Goal: Task Accomplishment & Management: Complete application form

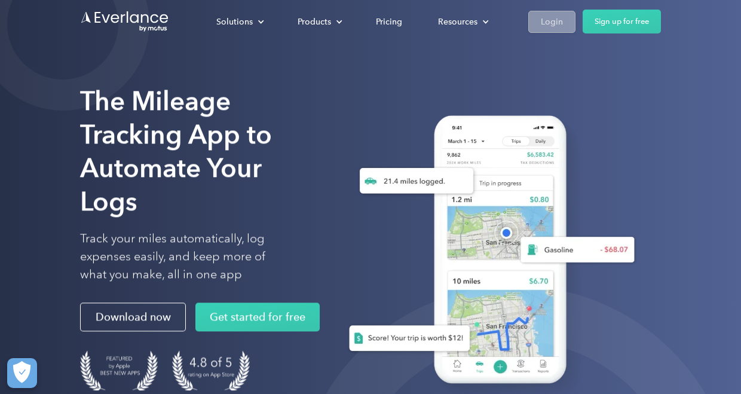
click at [556, 25] on div "Login" at bounding box center [552, 21] width 22 height 15
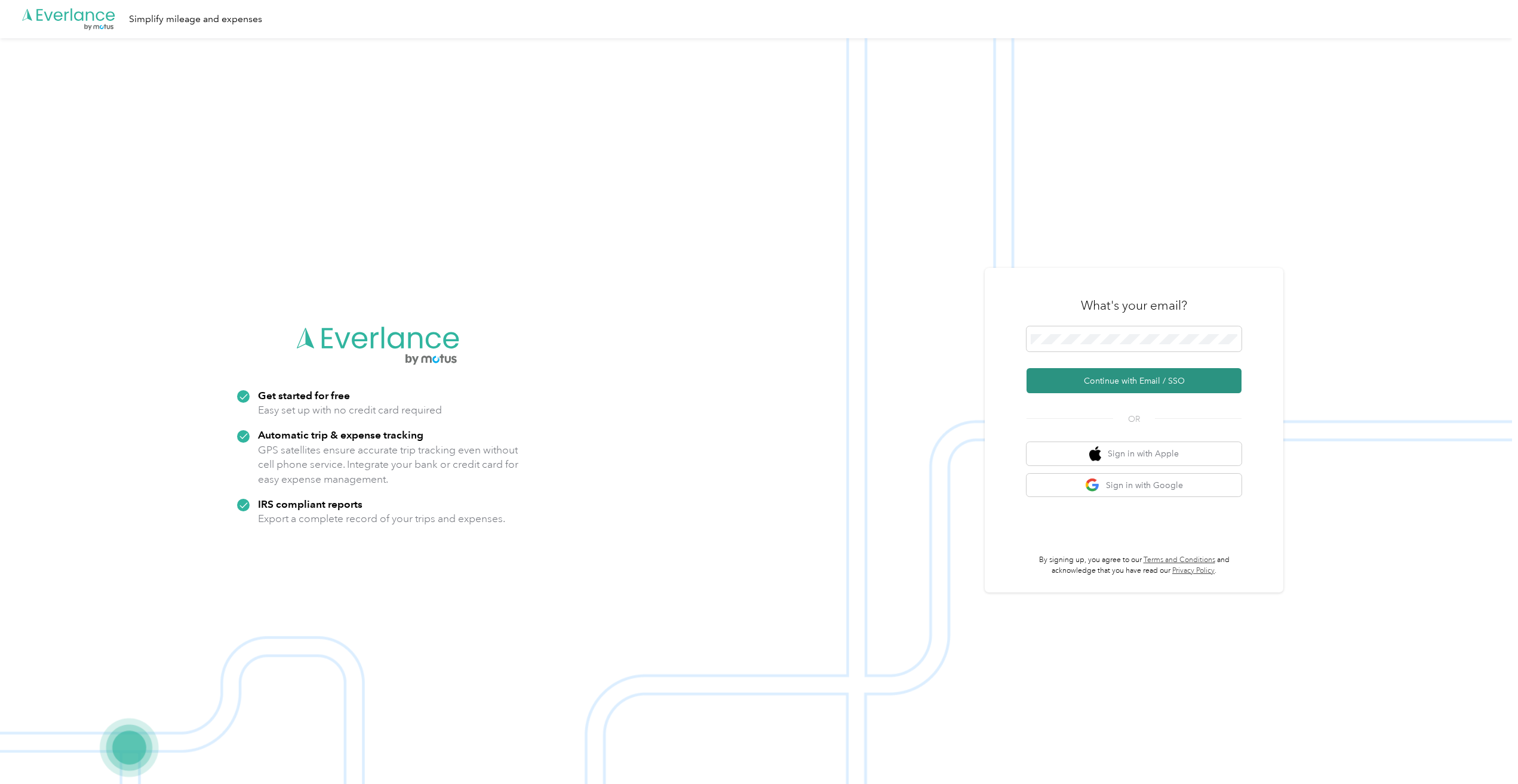
click at [743, 380] on button "Continue with Email / SSO" at bounding box center [1133, 381] width 215 height 25
click at [1088, 381] on button "Continue with Email / SSO" at bounding box center [1133, 381] width 215 height 25
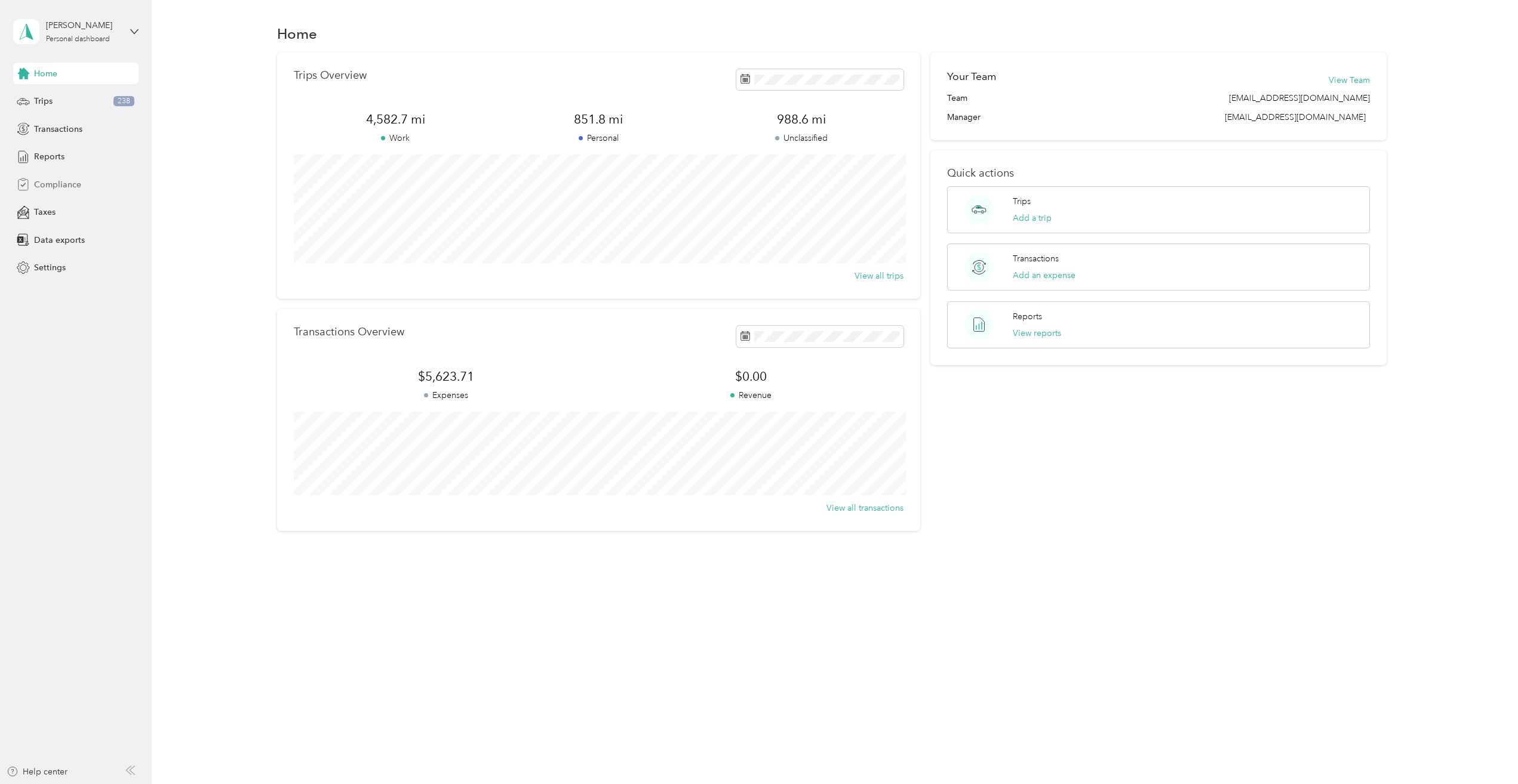
click at [66, 188] on span "Compliance" at bounding box center [57, 185] width 47 height 13
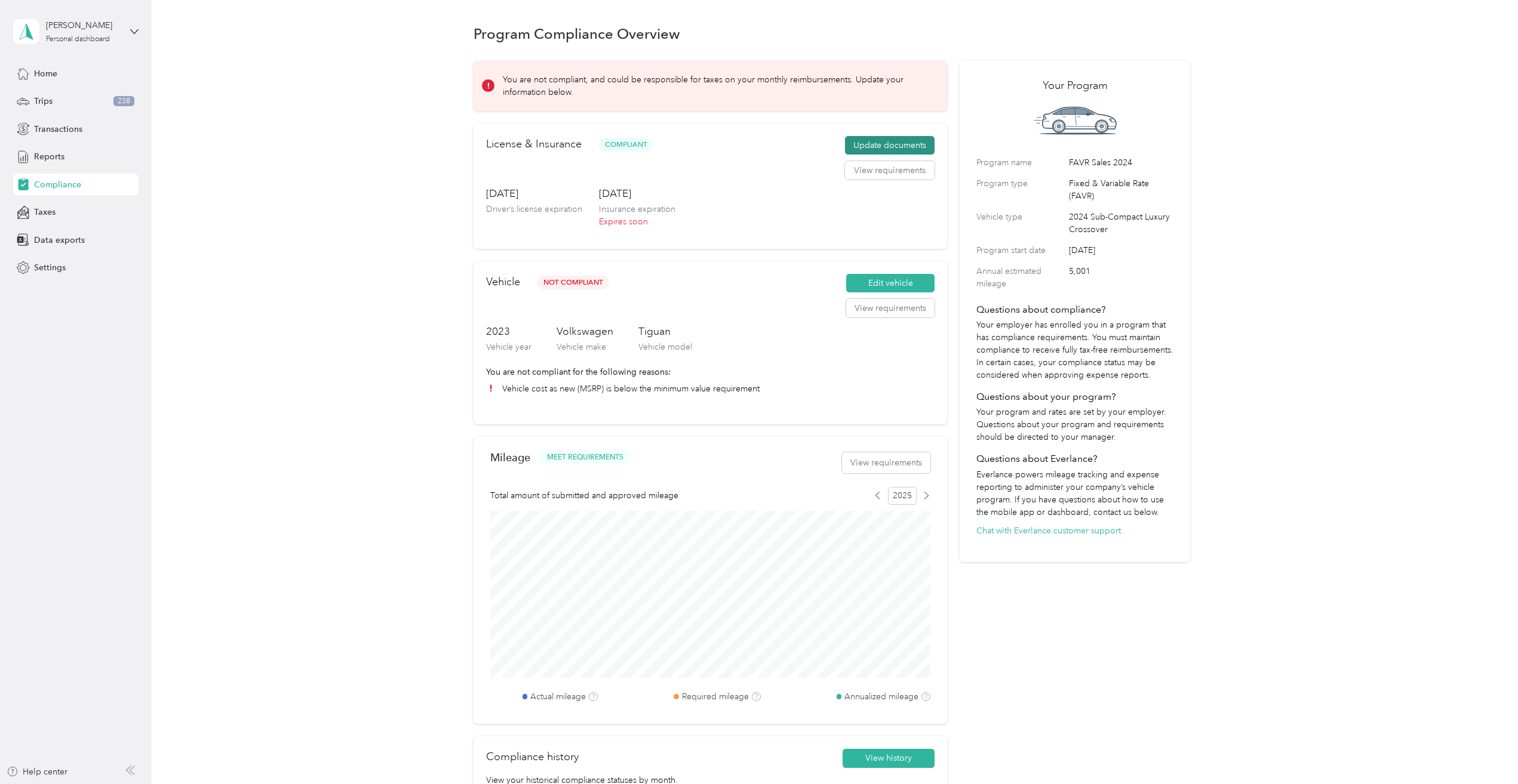
click at [890, 144] on button "Update documents" at bounding box center [889, 145] width 90 height 19
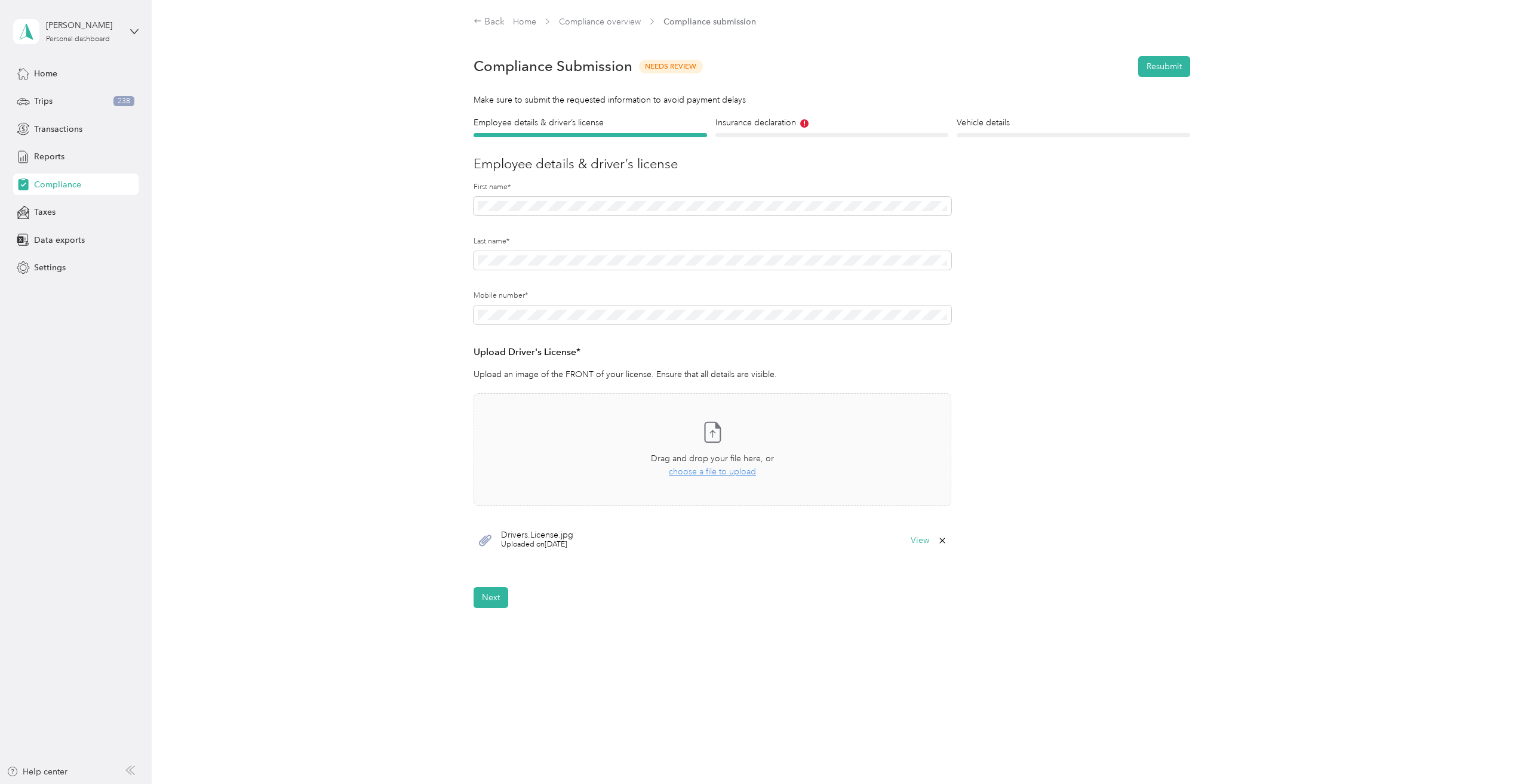
click at [418, 355] on div "Employee details & driver’s license License Insurance declaration Insurance Veh…" at bounding box center [831, 363] width 859 height 491
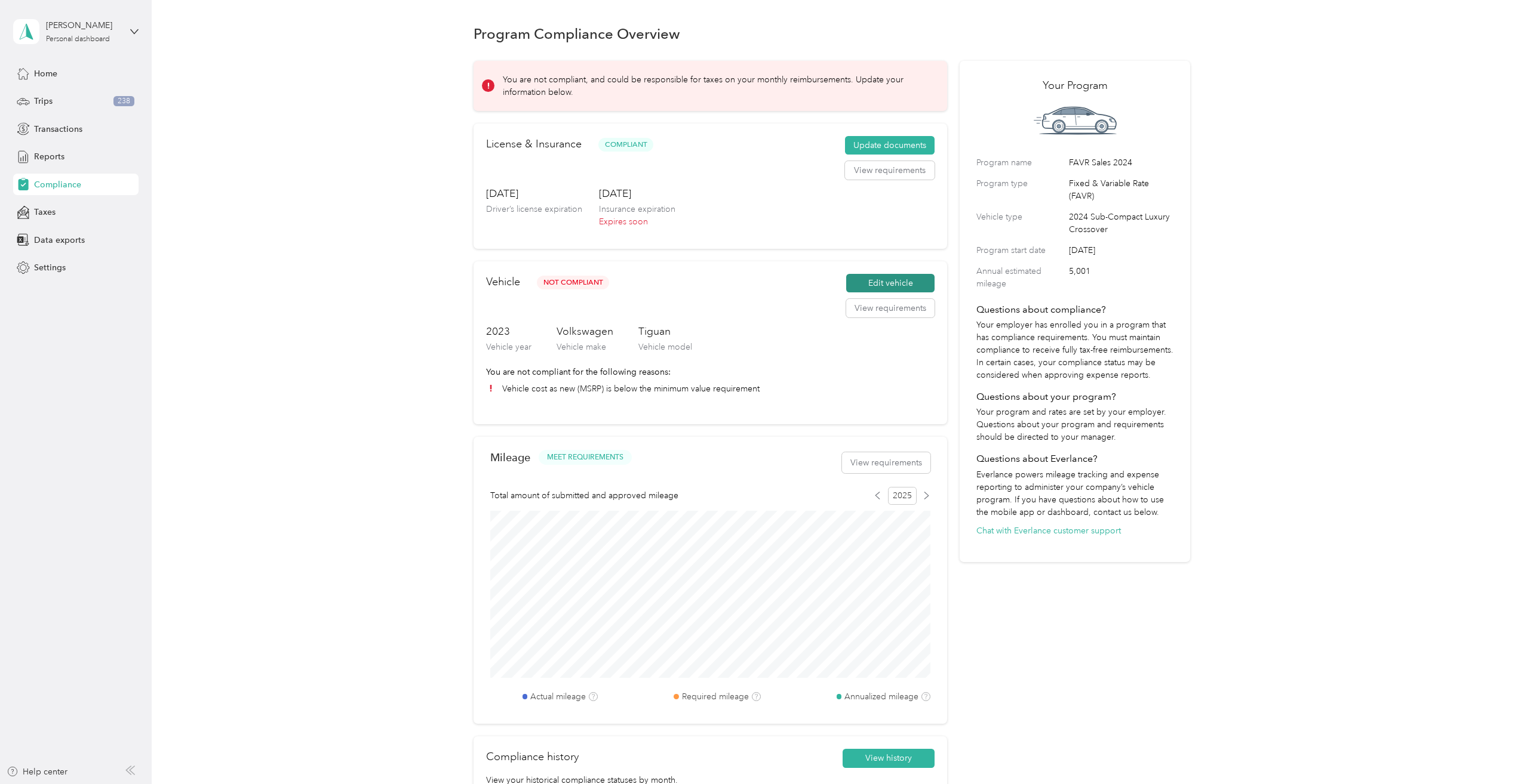
click at [870, 279] on button "Edit vehicle" at bounding box center [890, 283] width 88 height 19
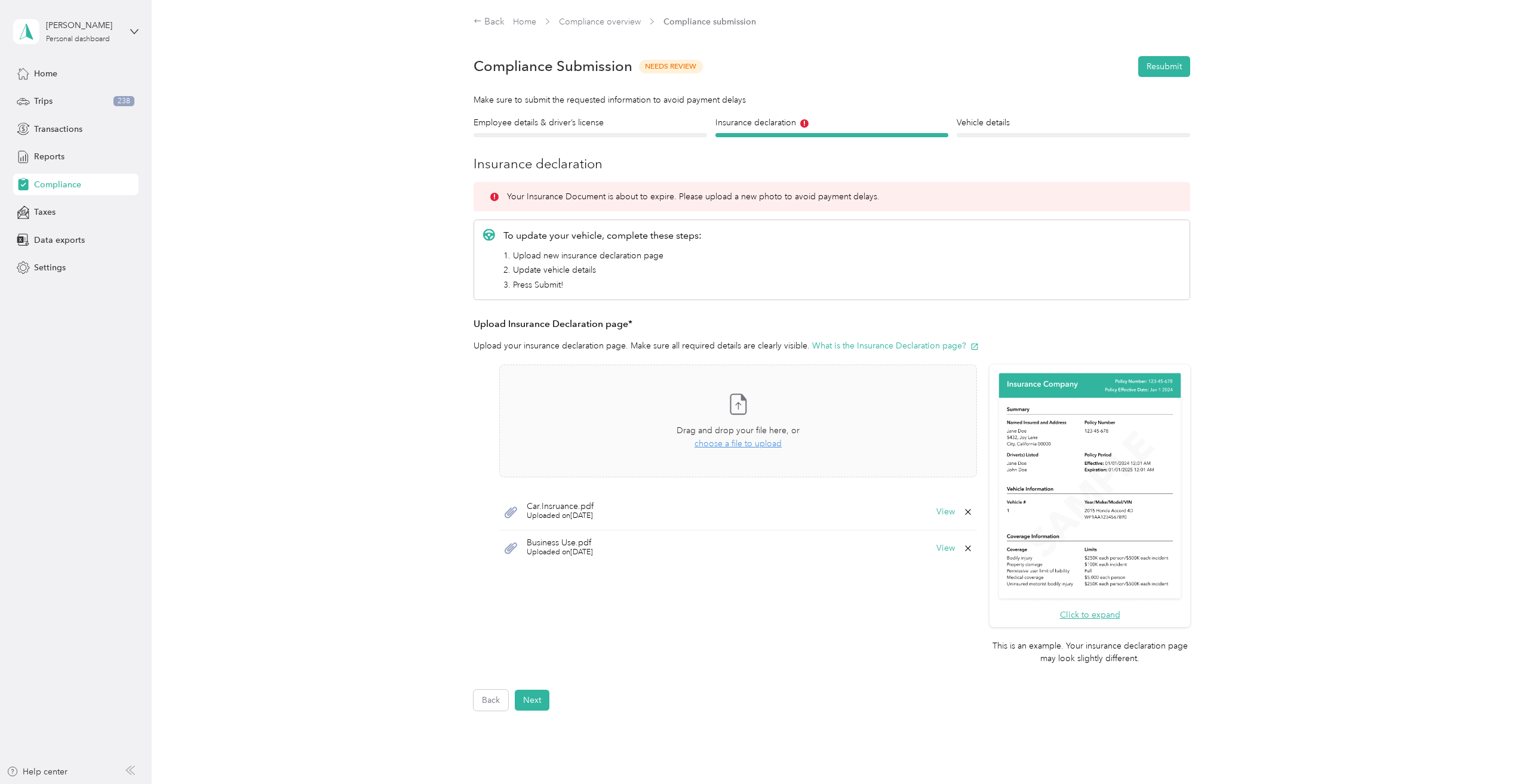
click at [967, 511] on icon at bounding box center [966, 511] width 5 height 5
click at [706, 435] on span "Drag and drop your file here, or" at bounding box center [738, 430] width 123 height 10
click at [740, 446] on span "choose a file to upload" at bounding box center [738, 443] width 87 height 10
click at [940, 512] on button "View" at bounding box center [945, 511] width 19 height 8
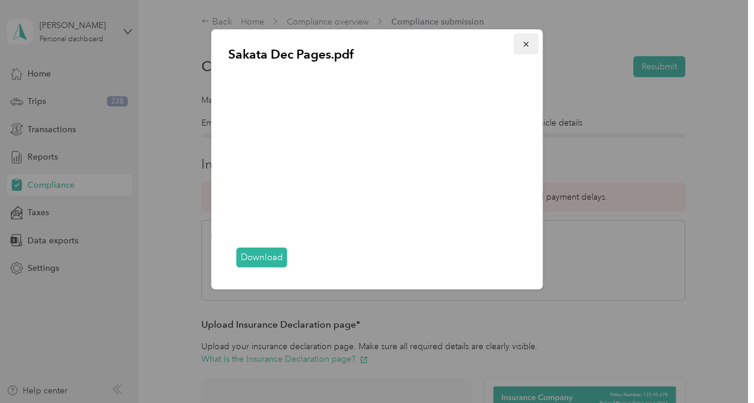
click at [526, 41] on icon "button" at bounding box center [526, 44] width 8 height 8
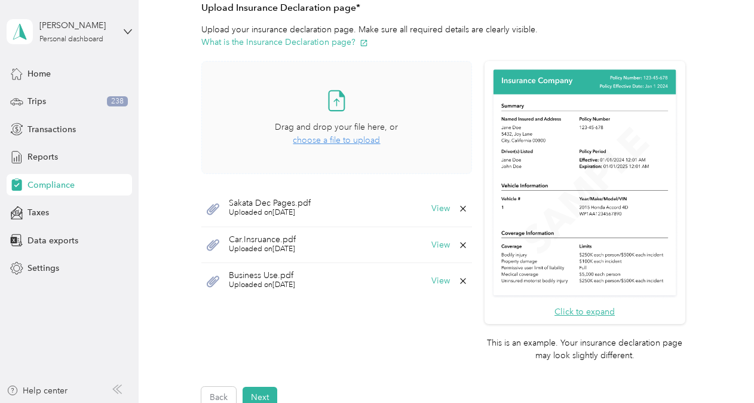
scroll to position [358, 0]
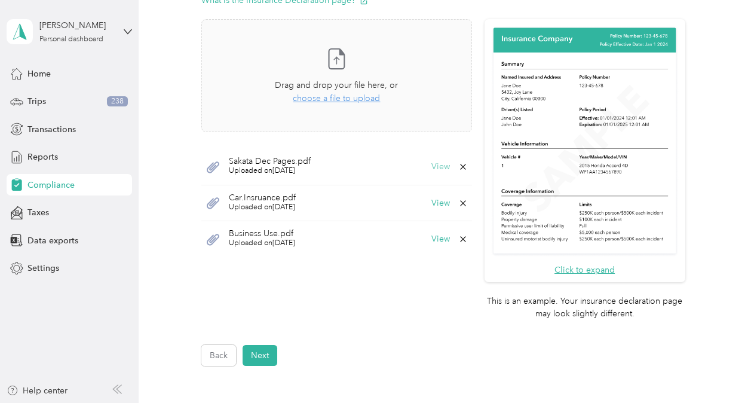
click at [433, 163] on button "View" at bounding box center [440, 167] width 19 height 8
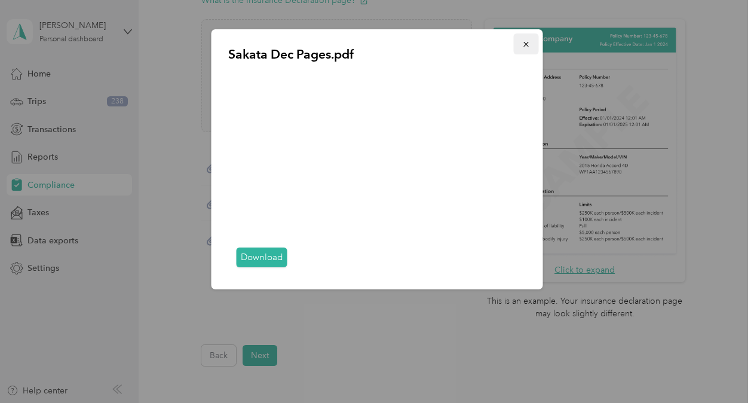
click at [531, 46] on button "button" at bounding box center [526, 43] width 25 height 21
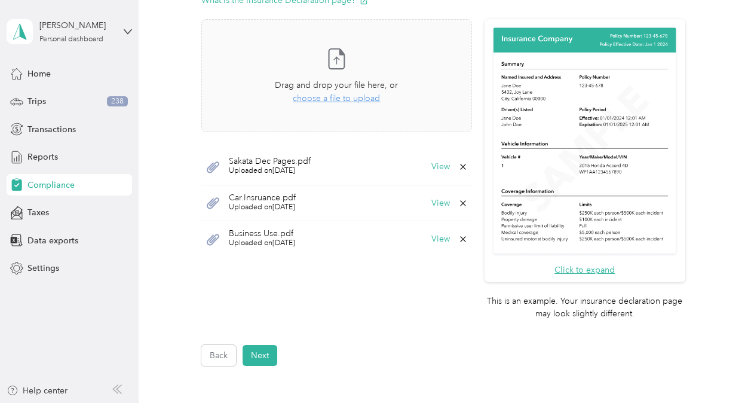
click at [465, 198] on div "Car.Insruance.pdf Uploaded on 3/31/2025 View" at bounding box center [336, 203] width 270 height 36
click at [461, 201] on icon at bounding box center [463, 203] width 10 height 10
click at [423, 207] on button "Yes" at bounding box center [429, 210] width 23 height 19
click at [458, 201] on icon at bounding box center [463, 203] width 10 height 10
click at [428, 210] on button "Yes" at bounding box center [429, 210] width 23 height 19
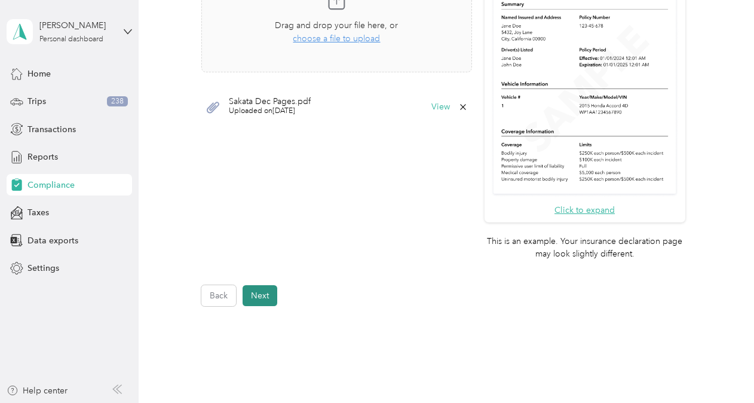
click at [259, 295] on button "Next" at bounding box center [260, 295] width 35 height 21
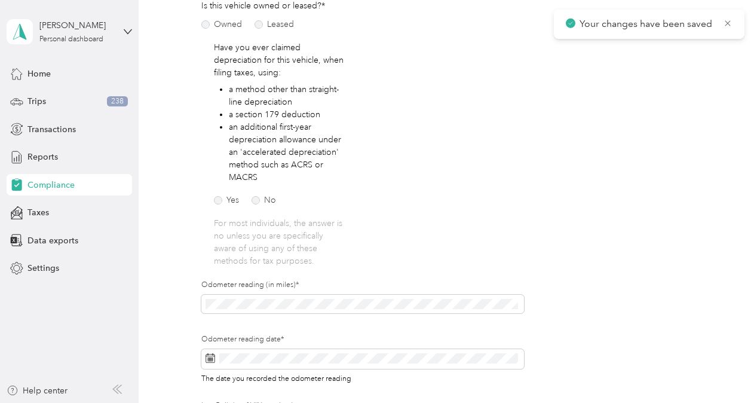
scroll to position [194, 0]
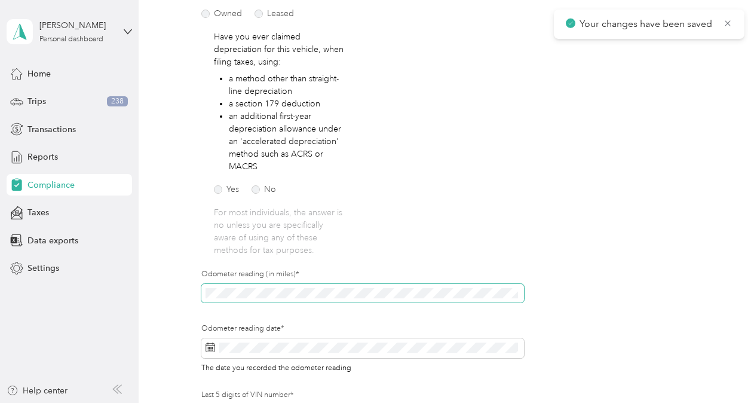
click at [133, 286] on section "Michael Patrick Sakata Personal dashboard Home Trips 238 Transactions Reports C…" at bounding box center [374, 201] width 748 height 403
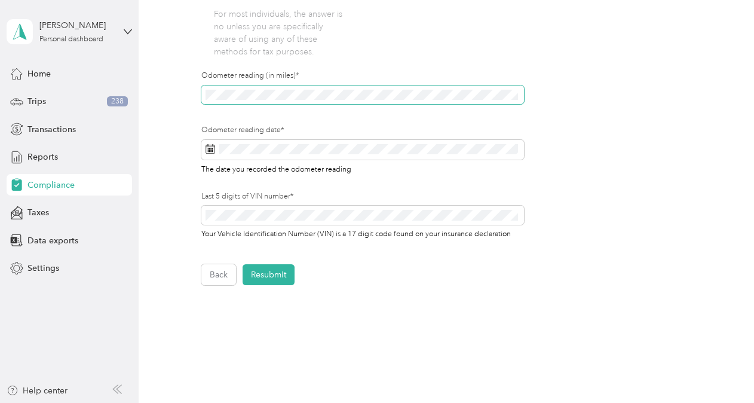
scroll to position [373, 0]
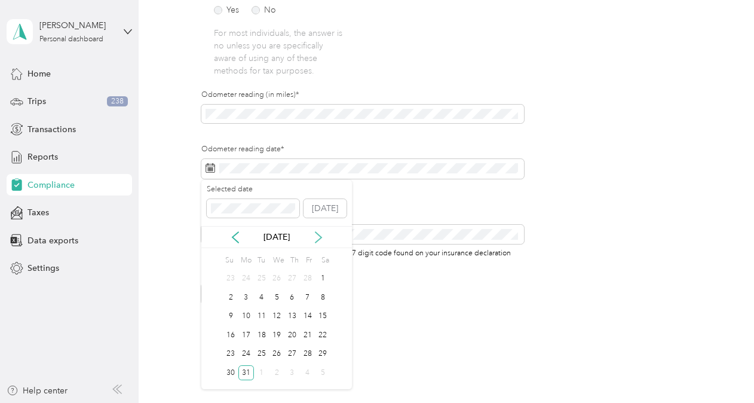
click at [318, 238] on icon at bounding box center [318, 237] width 12 height 12
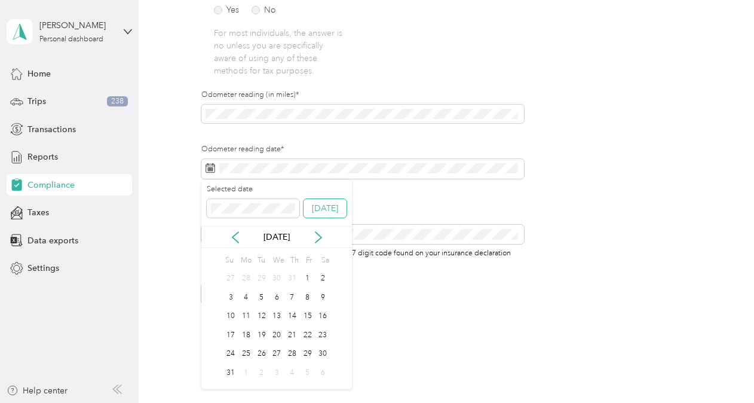
click at [328, 207] on button "Today" at bounding box center [325, 208] width 43 height 19
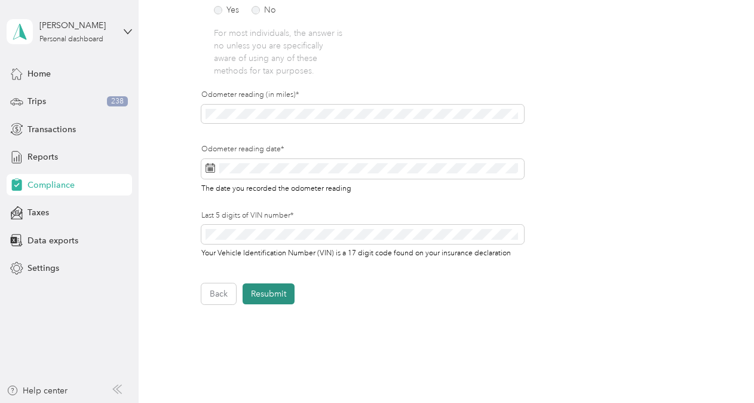
click at [266, 297] on button "Resubmit" at bounding box center [269, 293] width 52 height 21
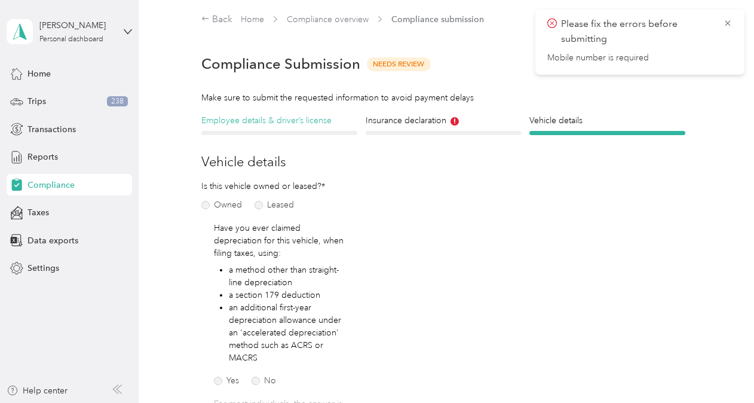
scroll to position [0, 0]
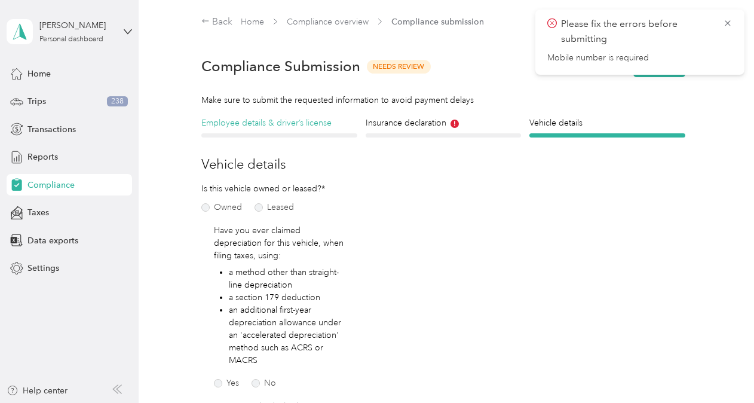
click at [278, 128] on h4 "Employee details & driver’s license" at bounding box center [278, 123] width 155 height 13
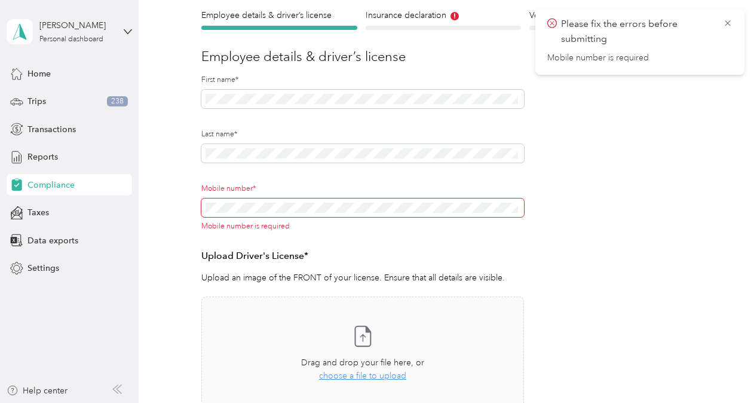
scroll to position [119, 0]
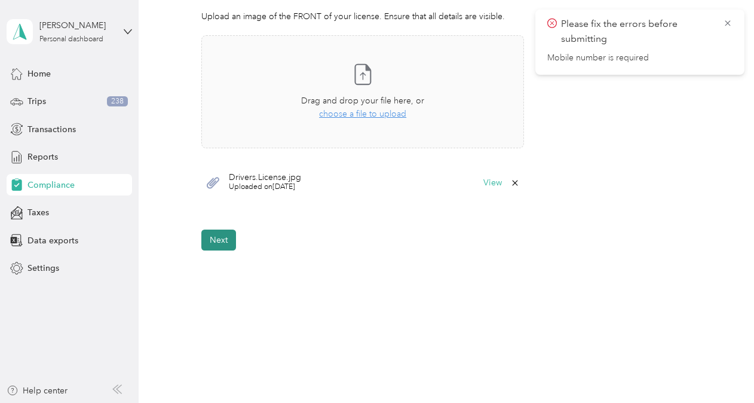
click at [220, 240] on button "Next" at bounding box center [218, 239] width 35 height 21
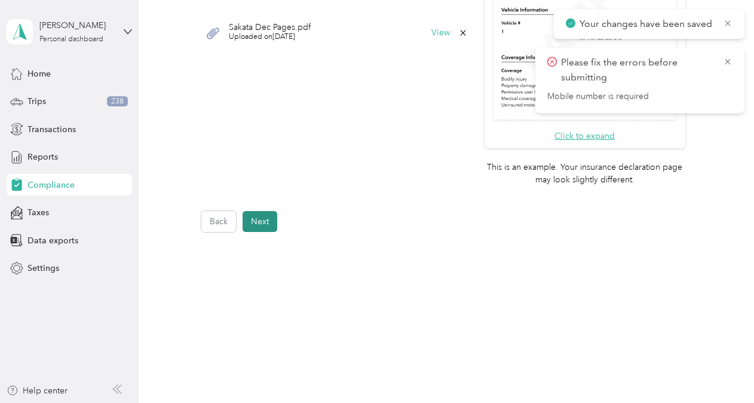
click at [263, 215] on button "Next" at bounding box center [260, 221] width 35 height 21
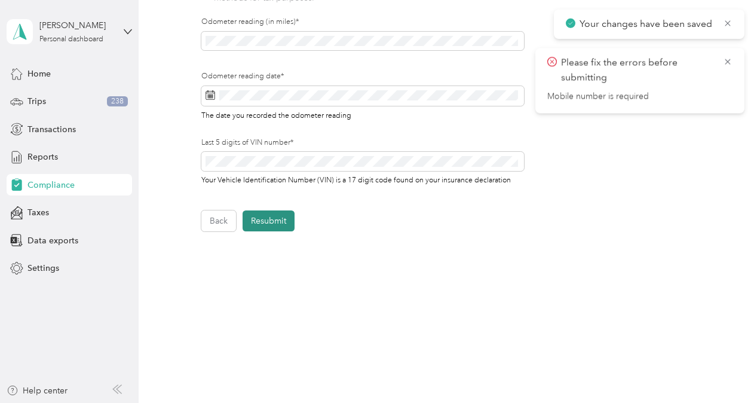
click at [263, 222] on button "Resubmit" at bounding box center [269, 220] width 52 height 21
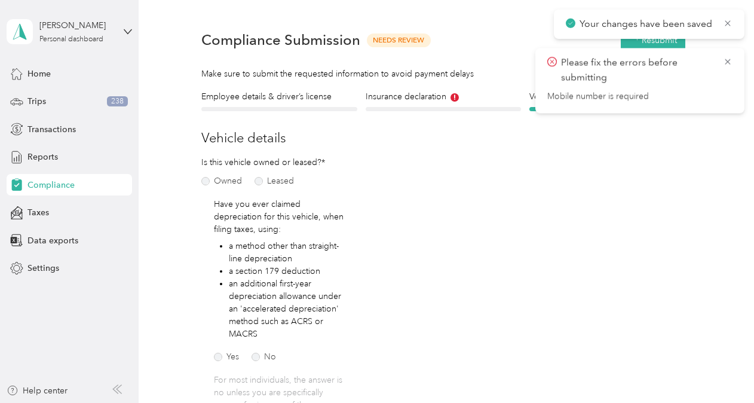
scroll to position [14, 0]
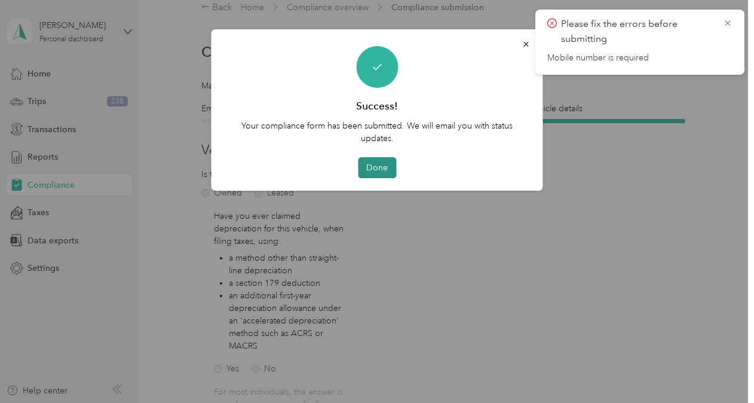
click at [379, 173] on button "Done" at bounding box center [377, 167] width 38 height 21
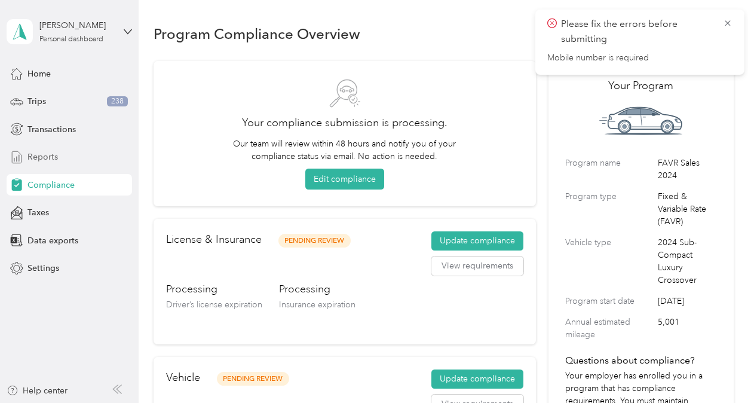
click at [51, 163] on span "Reports" at bounding box center [42, 157] width 30 height 13
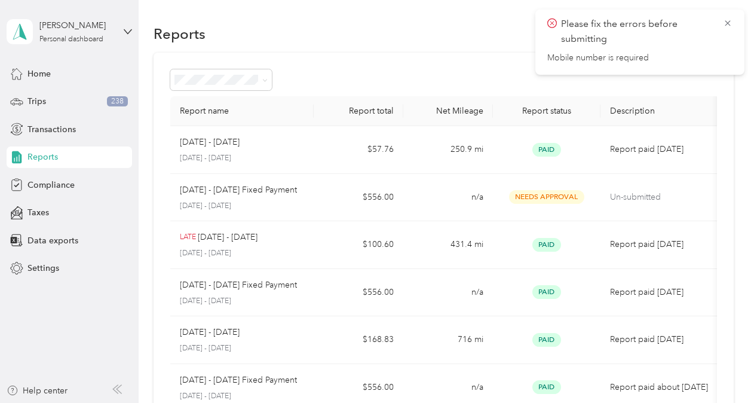
click at [657, 49] on div "Please fix the errors before submitting Mobile number is required" at bounding box center [639, 42] width 185 height 51
click at [33, 71] on span "Home" at bounding box center [38, 74] width 23 height 13
